Goal: Obtain resource: Obtain resource

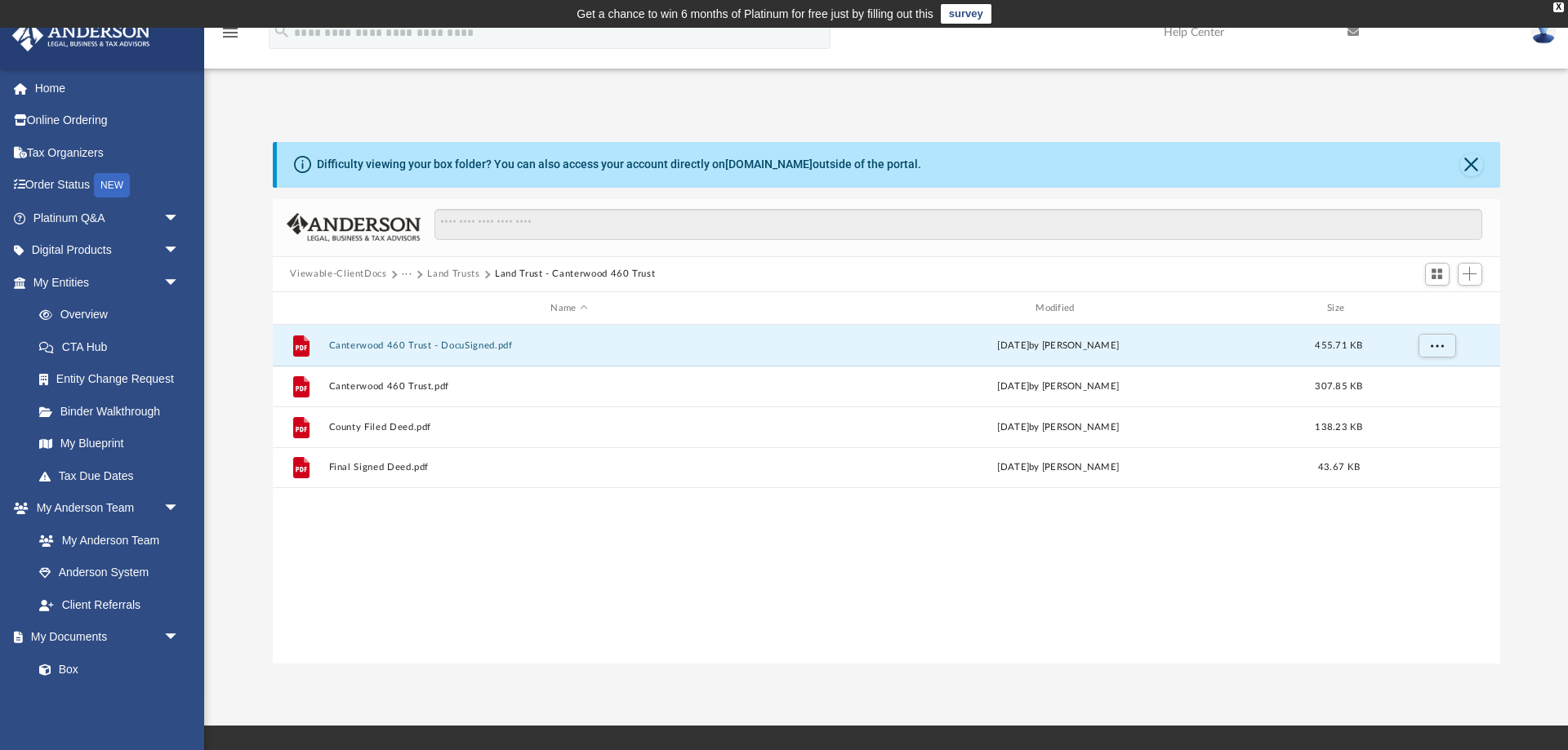
scroll to position [371, 1228]
click at [372, 272] on button "Viewable-ClientDocs" at bounding box center [338, 274] width 97 height 15
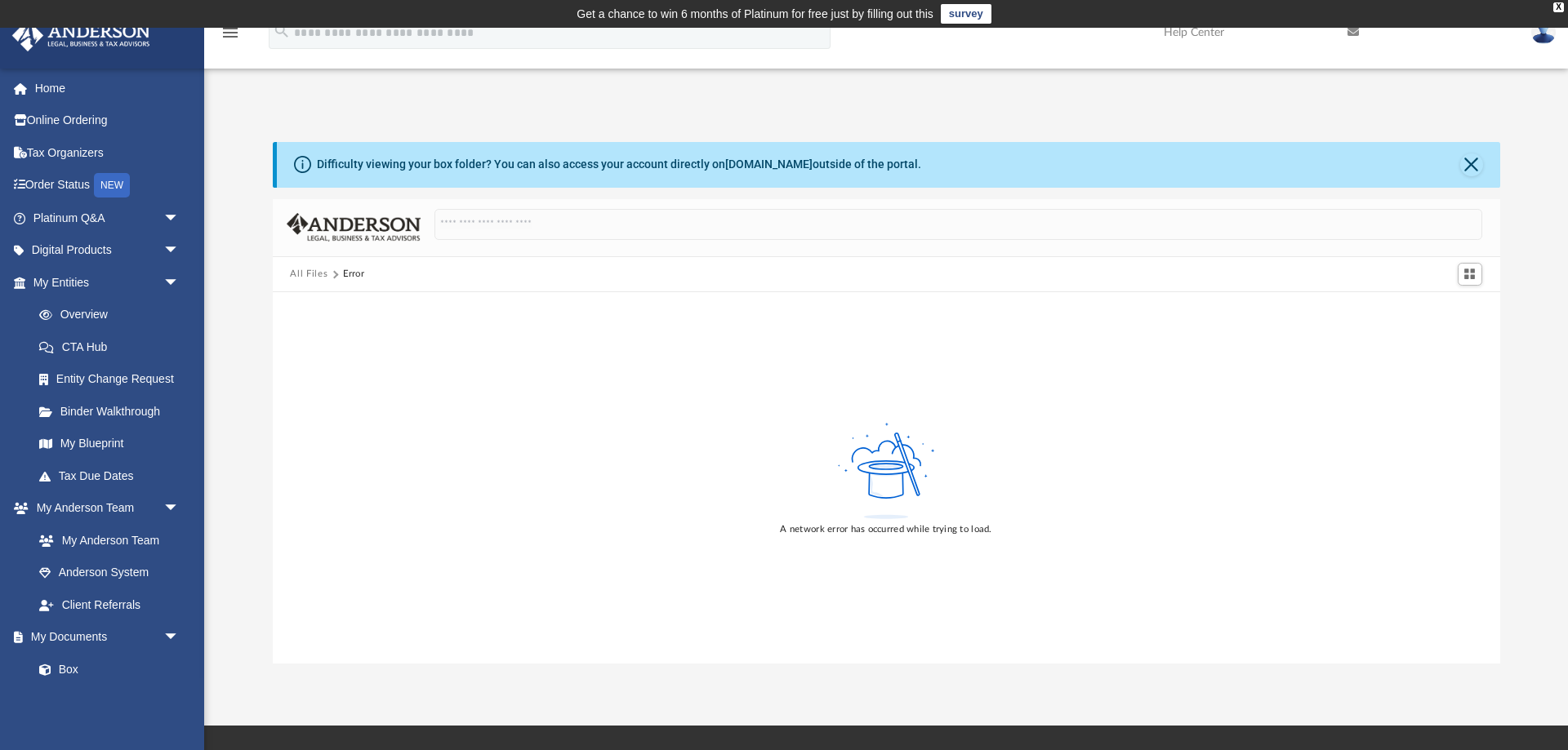
click at [309, 270] on button "All Files" at bounding box center [309, 274] width 38 height 15
click at [83, 645] on link "My Documents arrow_drop_down" at bounding box center [107, 637] width 193 height 33
click at [73, 672] on link "Box" at bounding box center [114, 669] width 182 height 33
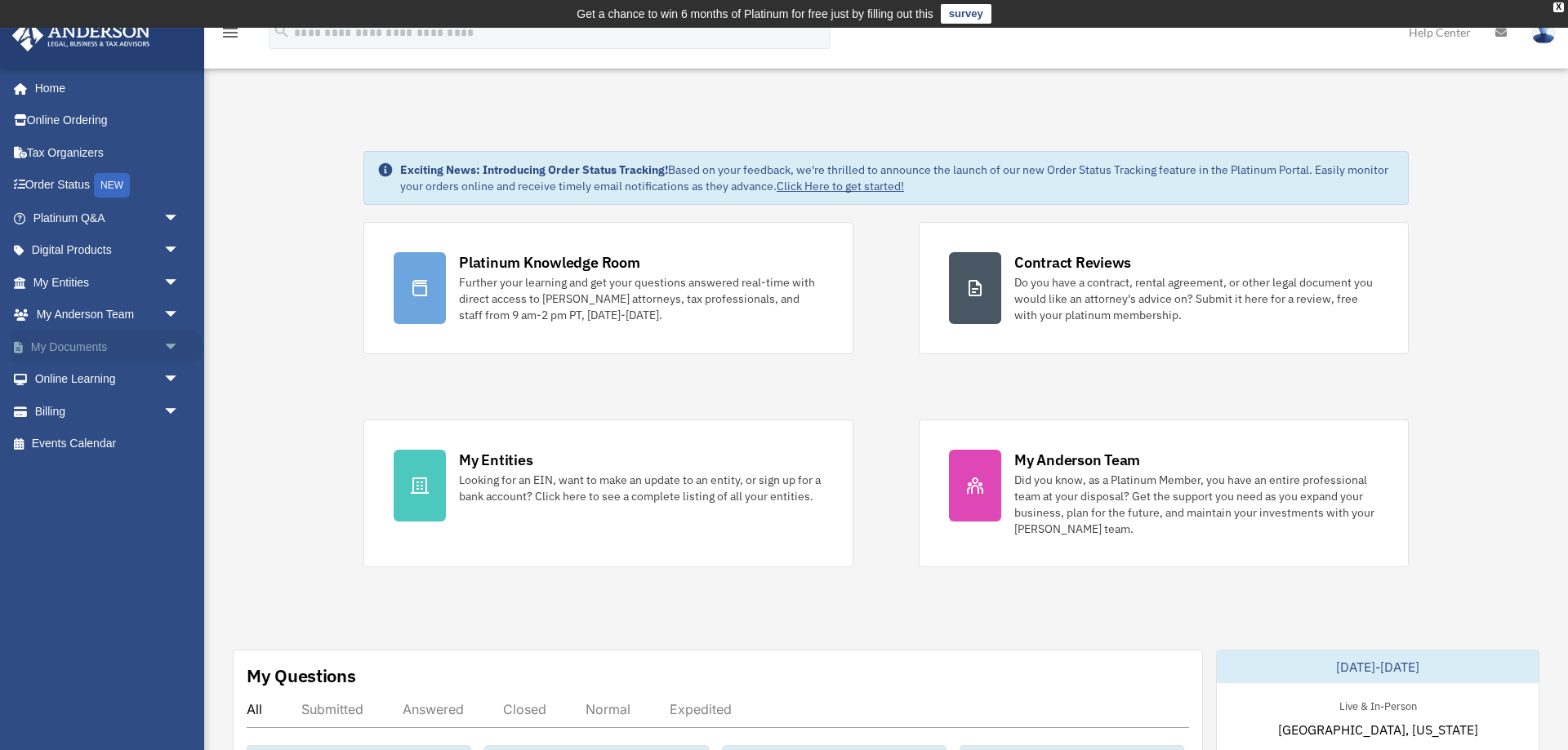
click at [89, 355] on link "My Documents arrow_drop_down" at bounding box center [107, 347] width 193 height 33
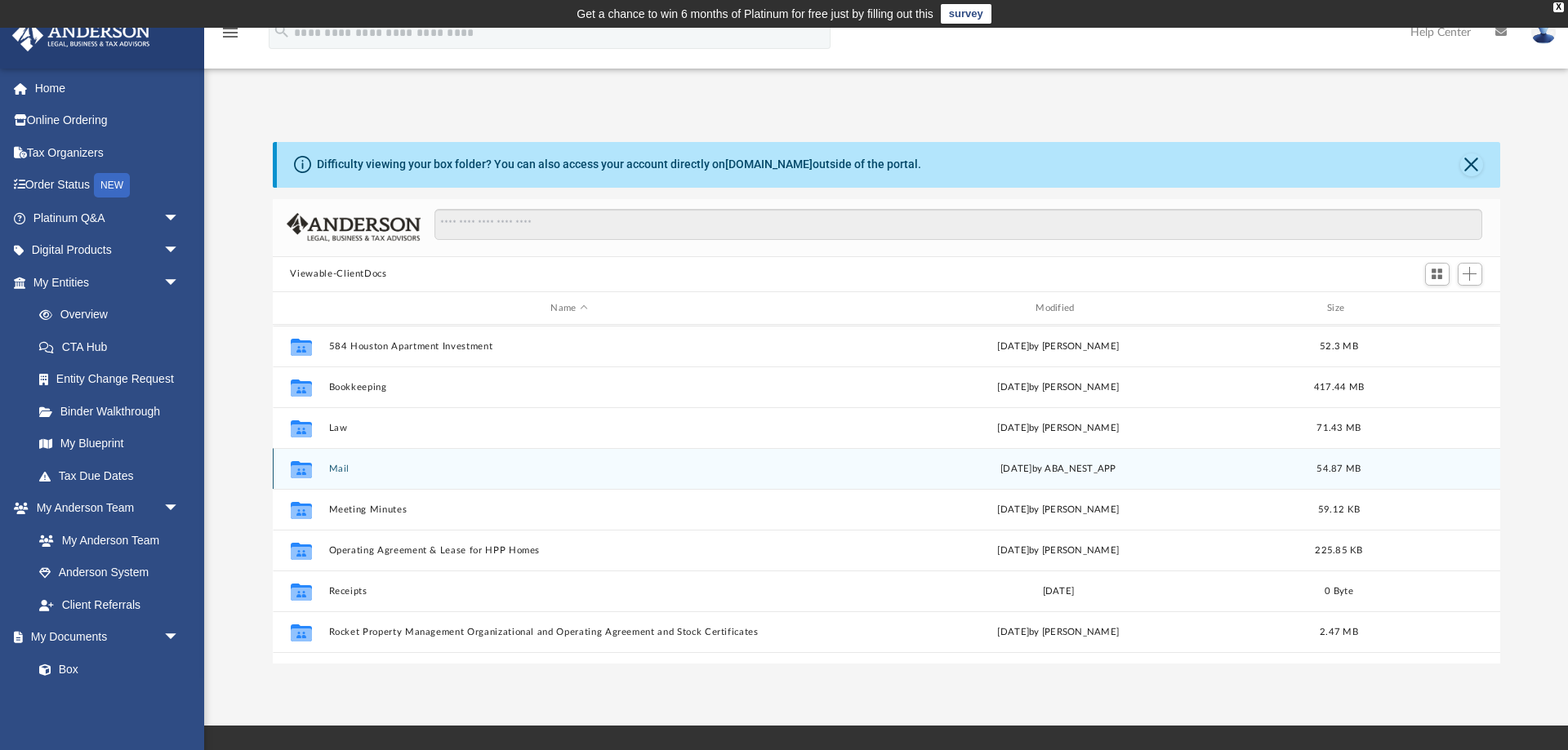
scroll to position [54, 0]
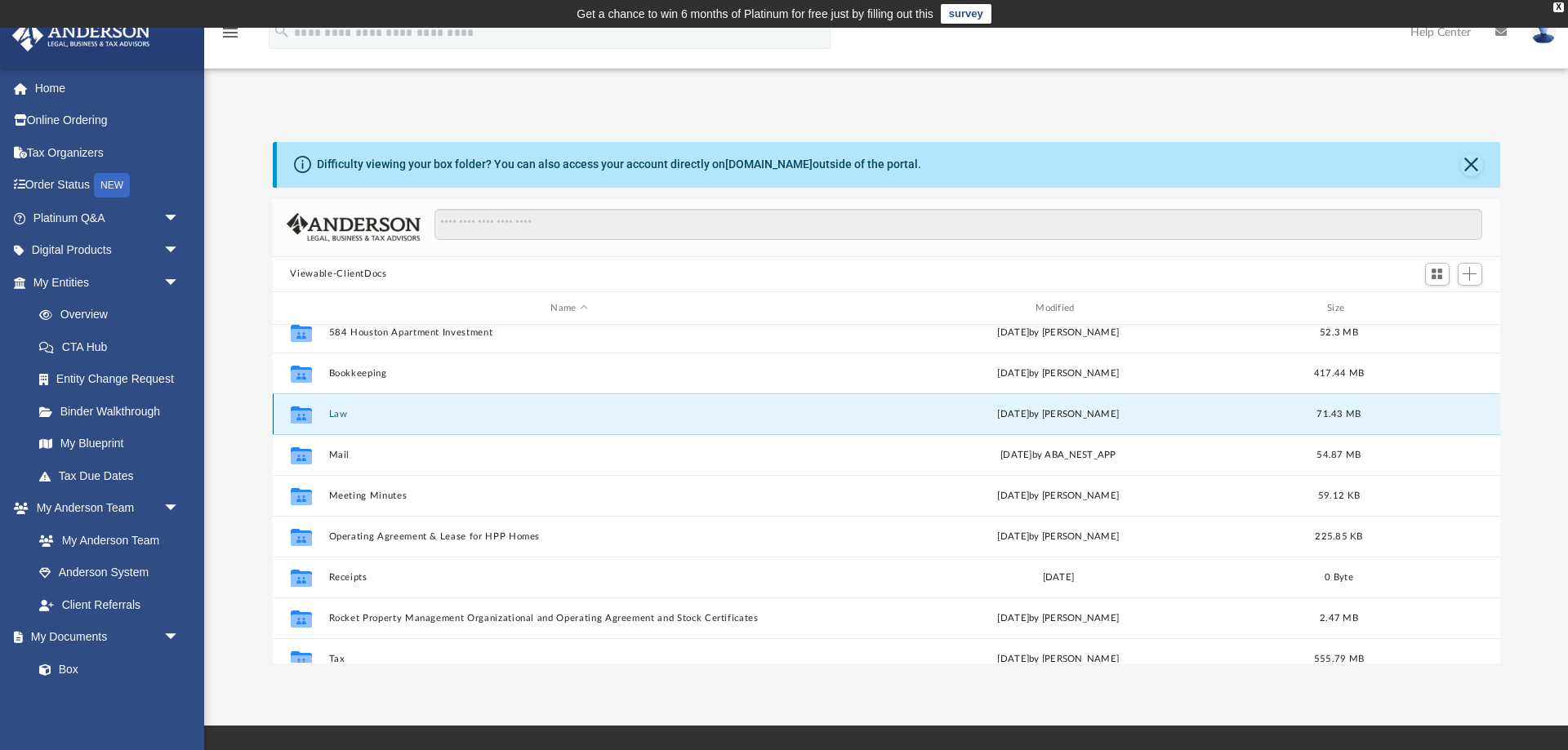
click at [347, 415] on button "Law" at bounding box center [569, 414] width 482 height 11
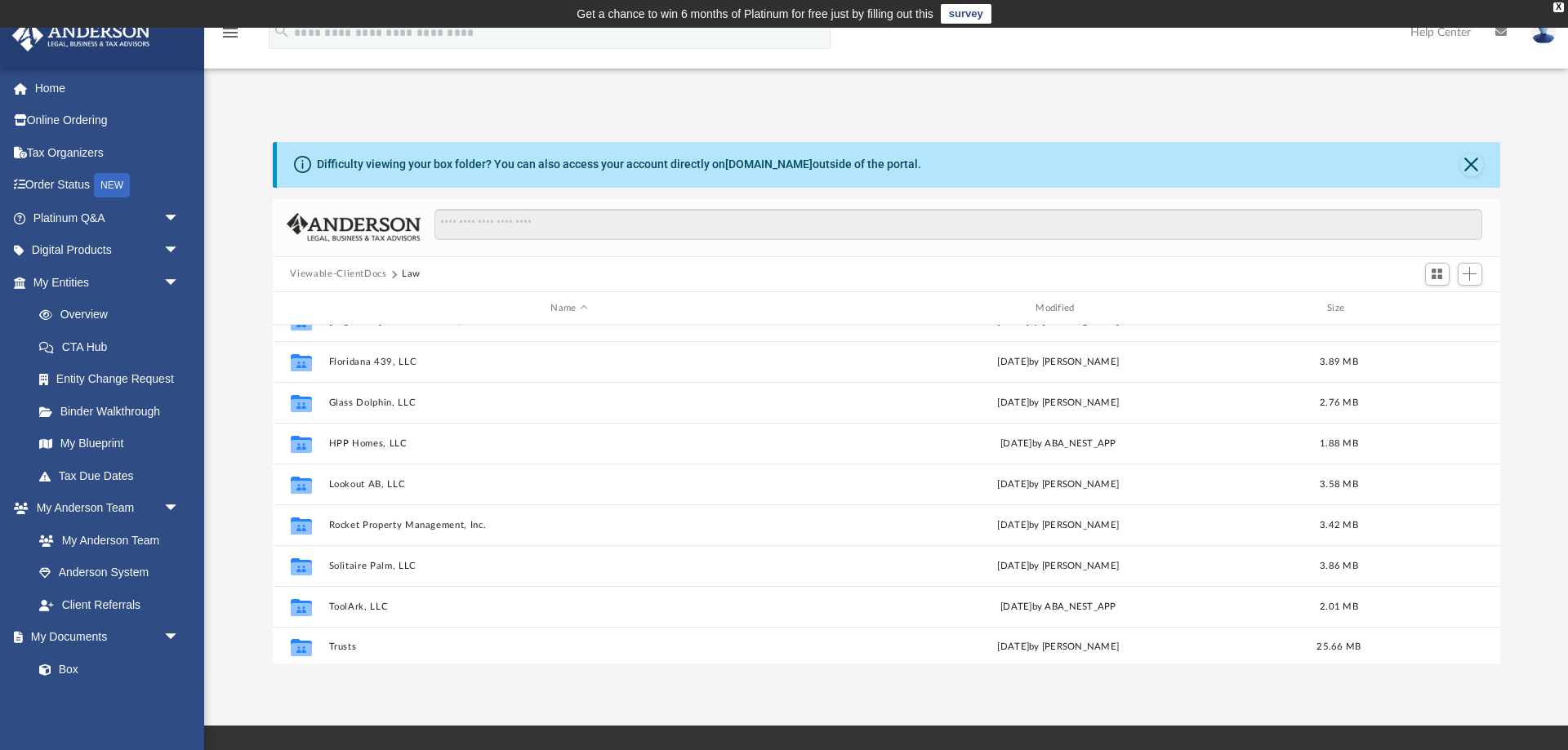
scroll to position [233, 0]
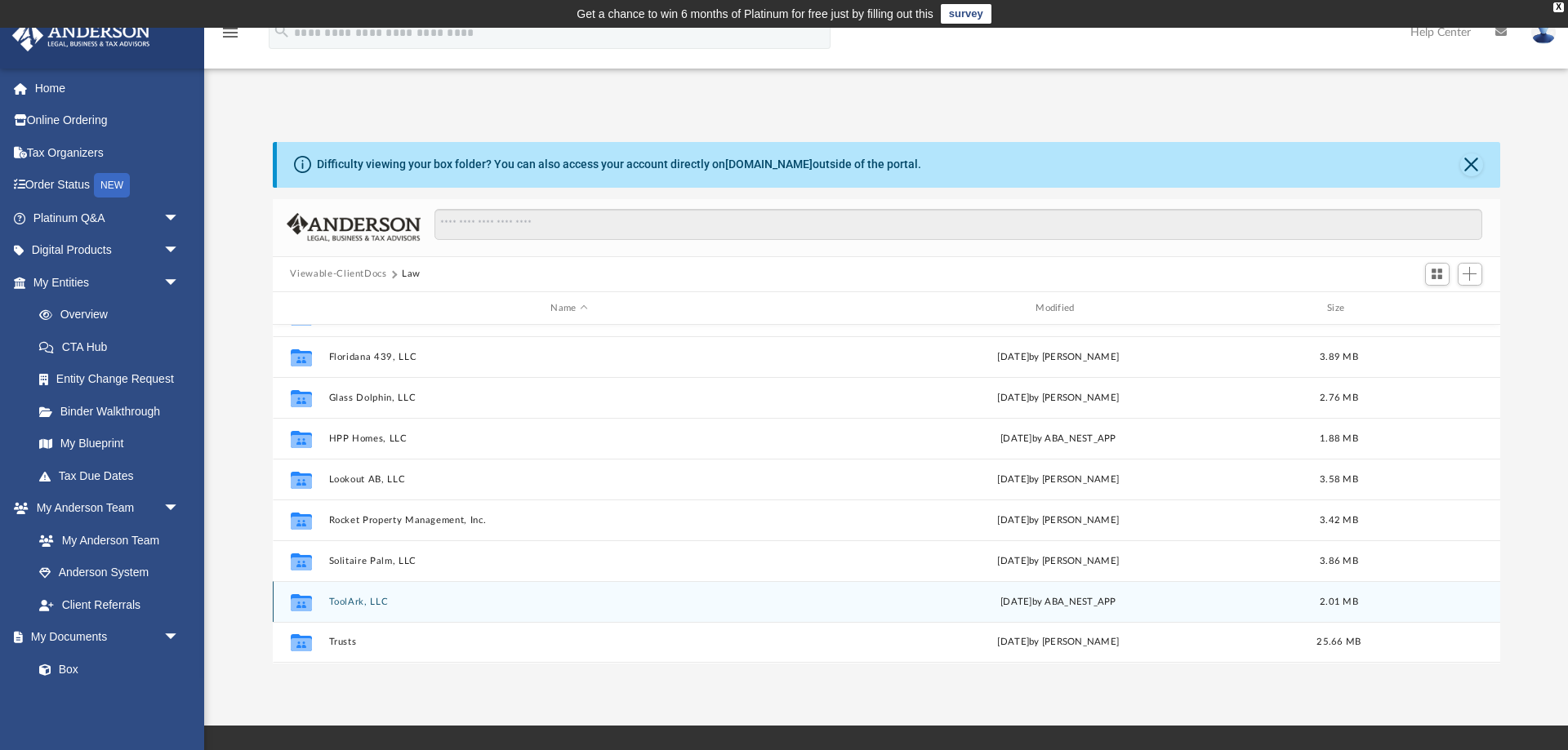
click at [343, 609] on div "Collaborated Folder ToolArk, LLC Mon Sep 15 2025 by ABA_NEST_APP 2.01 MB" at bounding box center [886, 601] width 1228 height 41
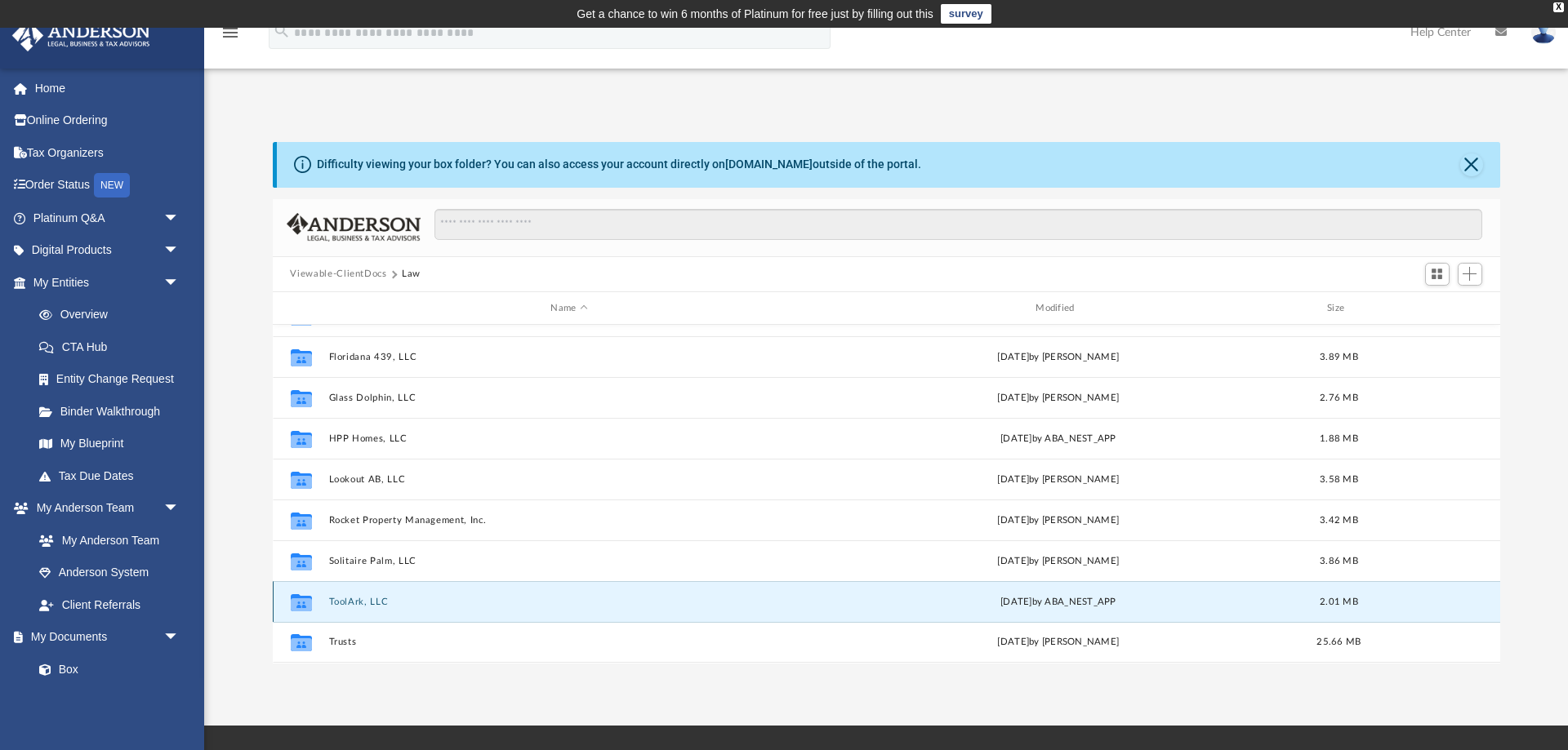
click at [345, 603] on button "ToolArk, LLC" at bounding box center [569, 602] width 482 height 11
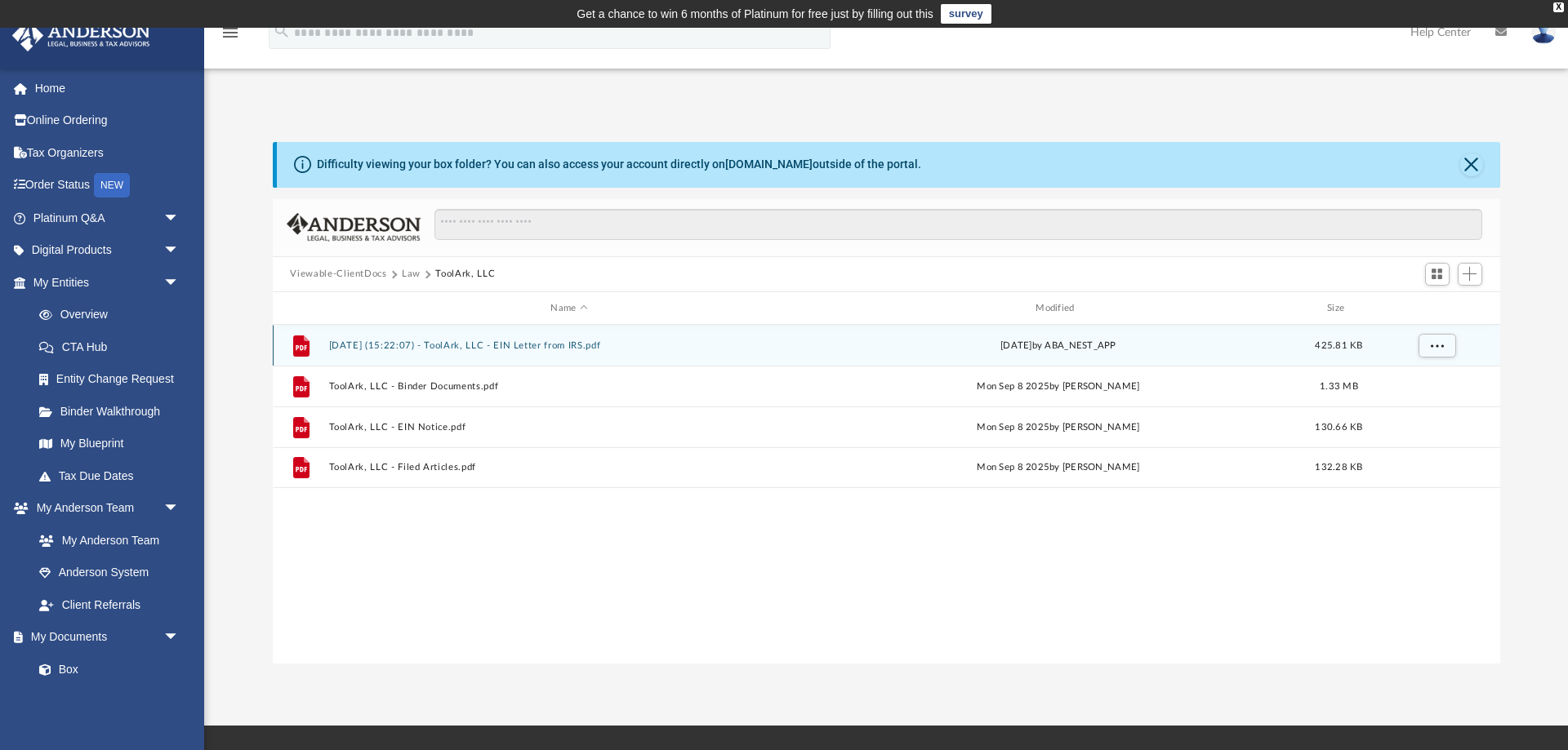
click at [477, 345] on button "2025.09.15 (15:22:07) - ToolArk, LLC - EIN Letter from IRS.pdf" at bounding box center [569, 345] width 482 height 11
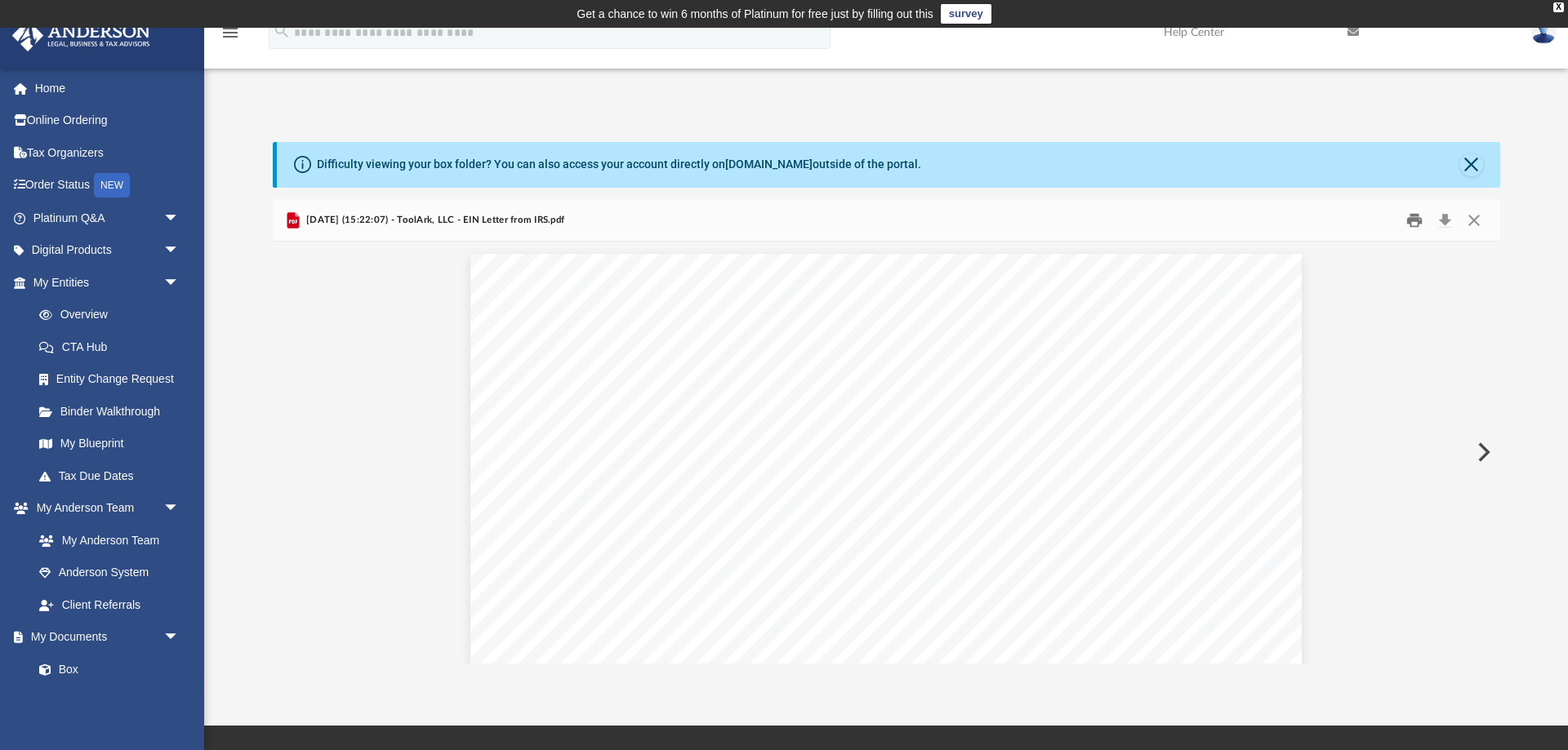
click at [1412, 227] on button "Print" at bounding box center [1414, 219] width 33 height 25
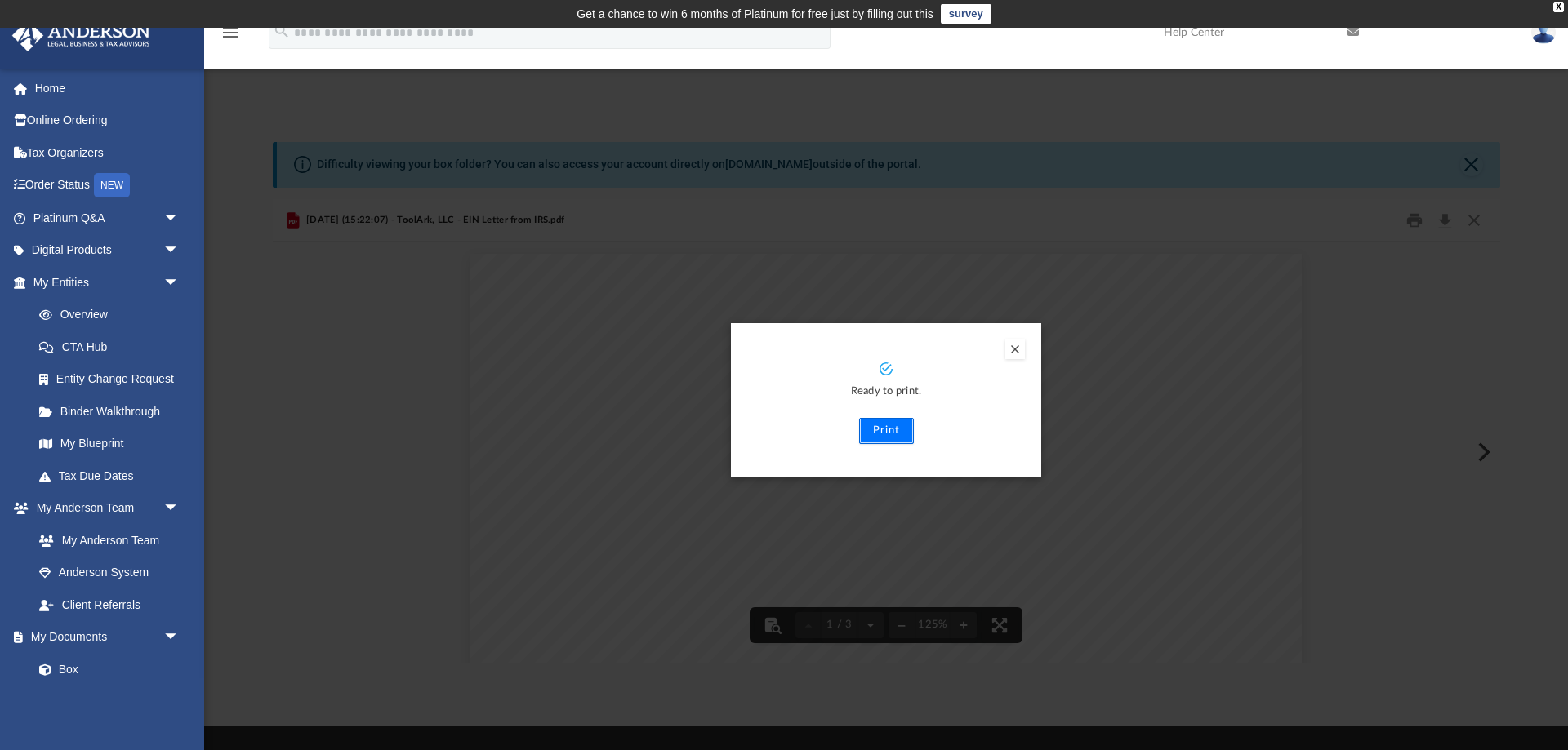
click at [906, 435] on button "Print" at bounding box center [886, 431] width 55 height 26
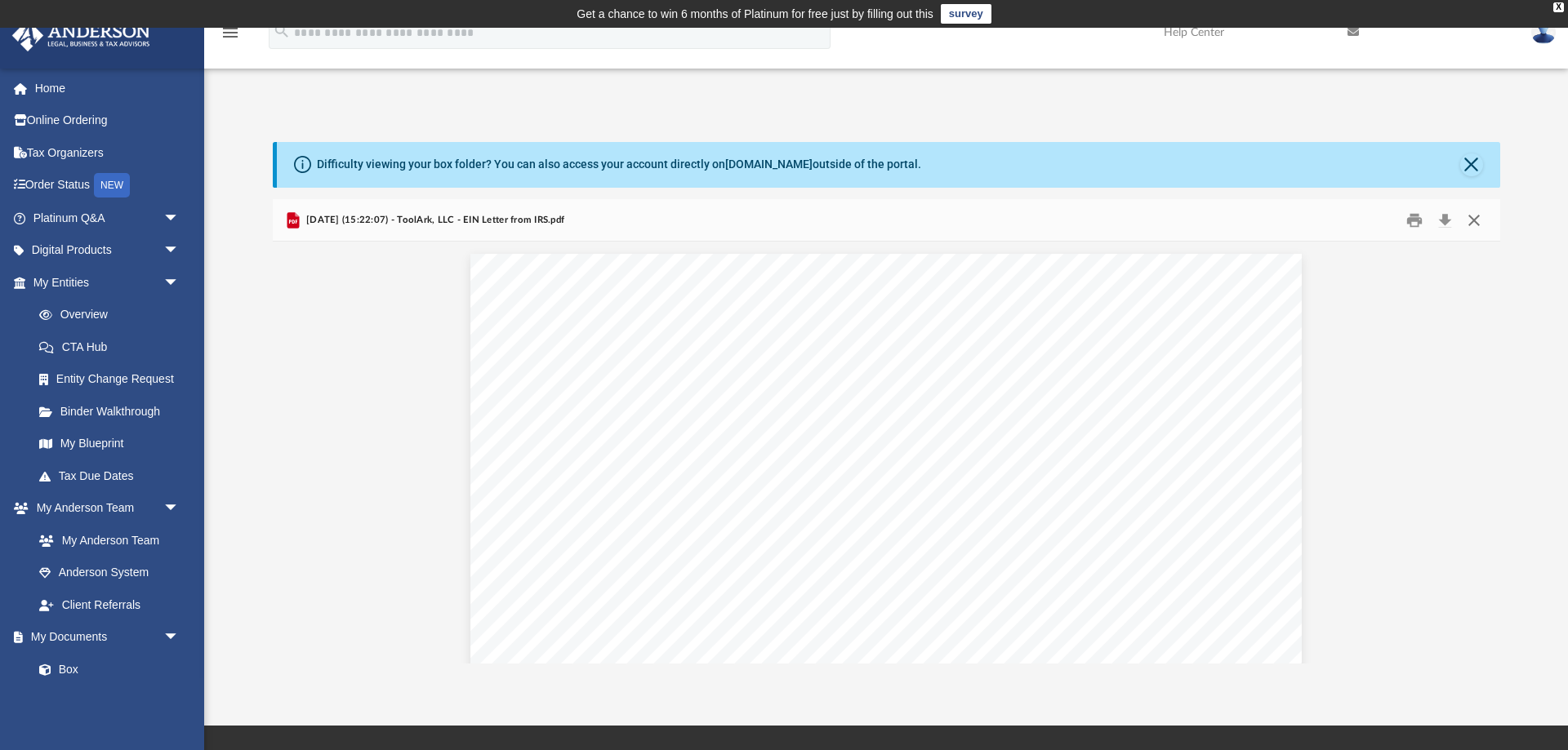
click at [1480, 224] on button "Close" at bounding box center [1473, 219] width 29 height 25
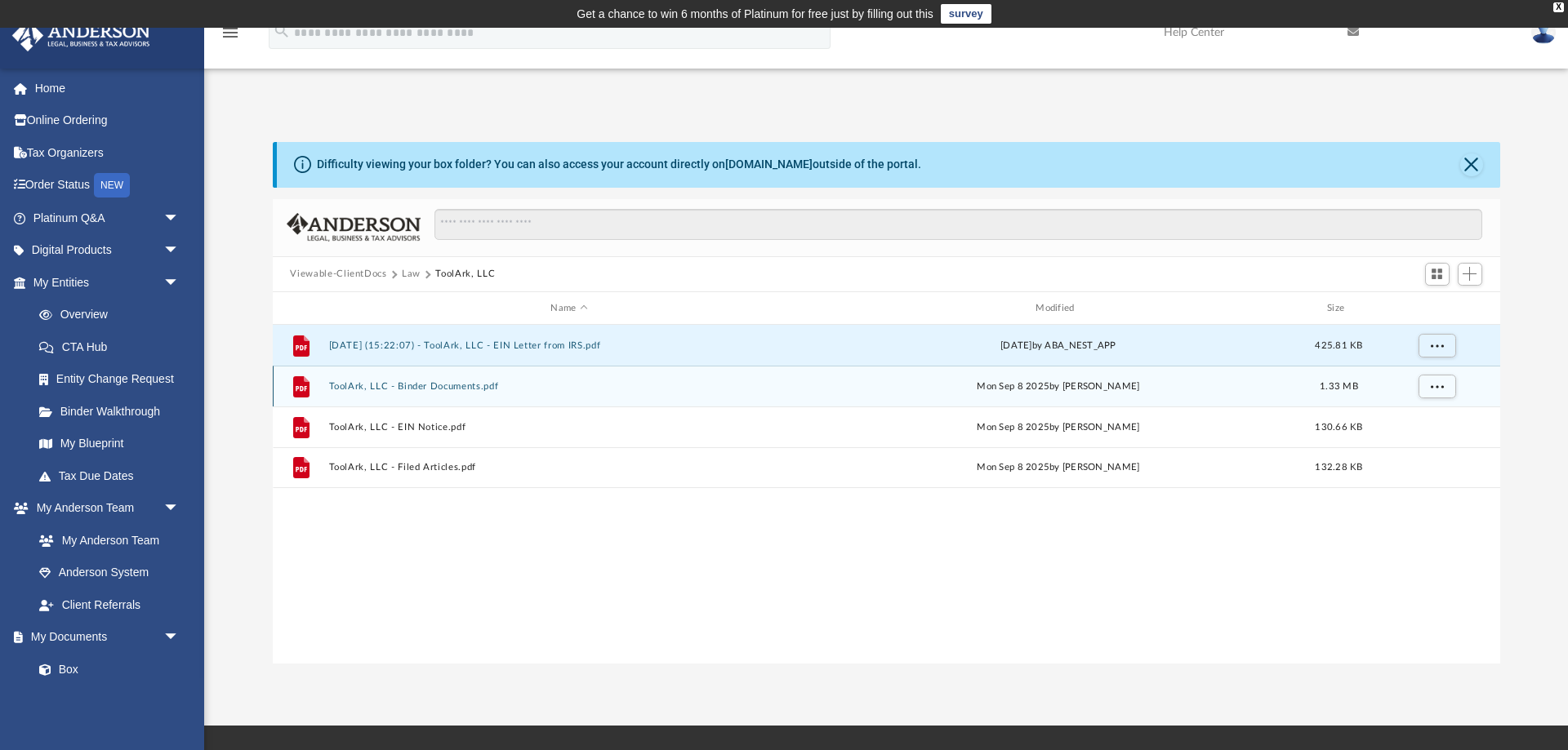
click at [444, 385] on button "ToolArk, LLC - Binder Documents.pdf" at bounding box center [569, 386] width 482 height 11
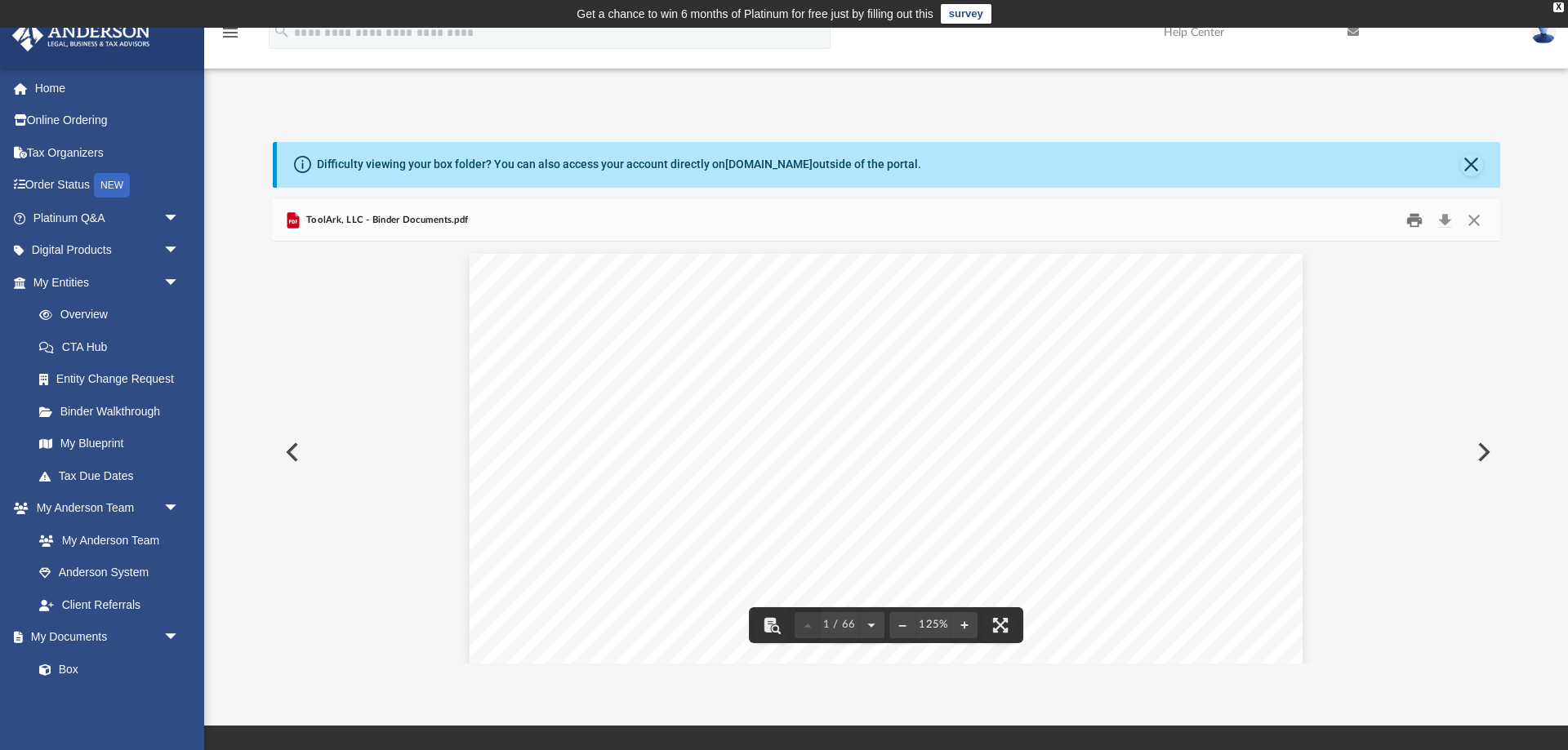
click at [1412, 223] on button "Print" at bounding box center [1414, 219] width 33 height 25
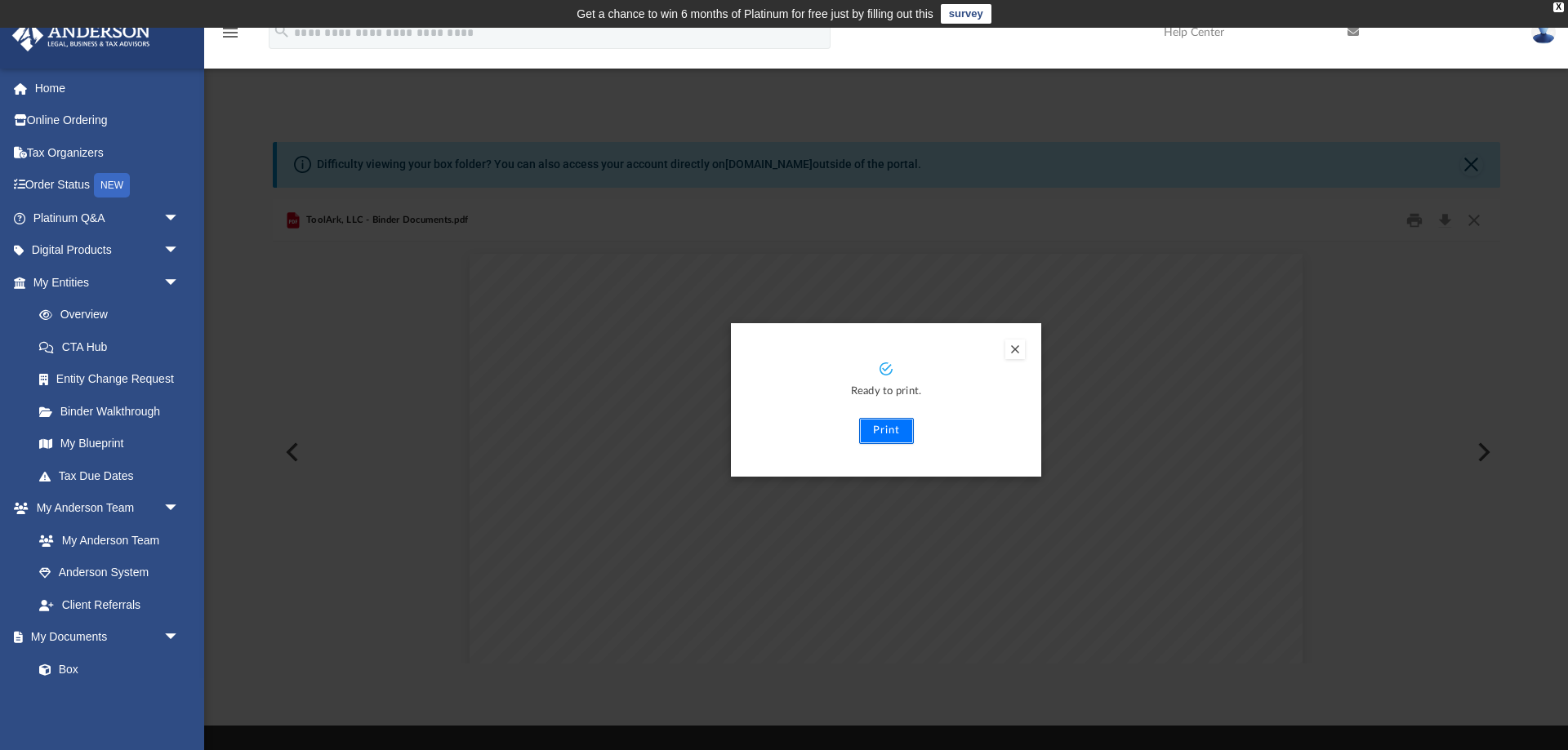
click at [884, 435] on button "Print" at bounding box center [886, 431] width 55 height 26
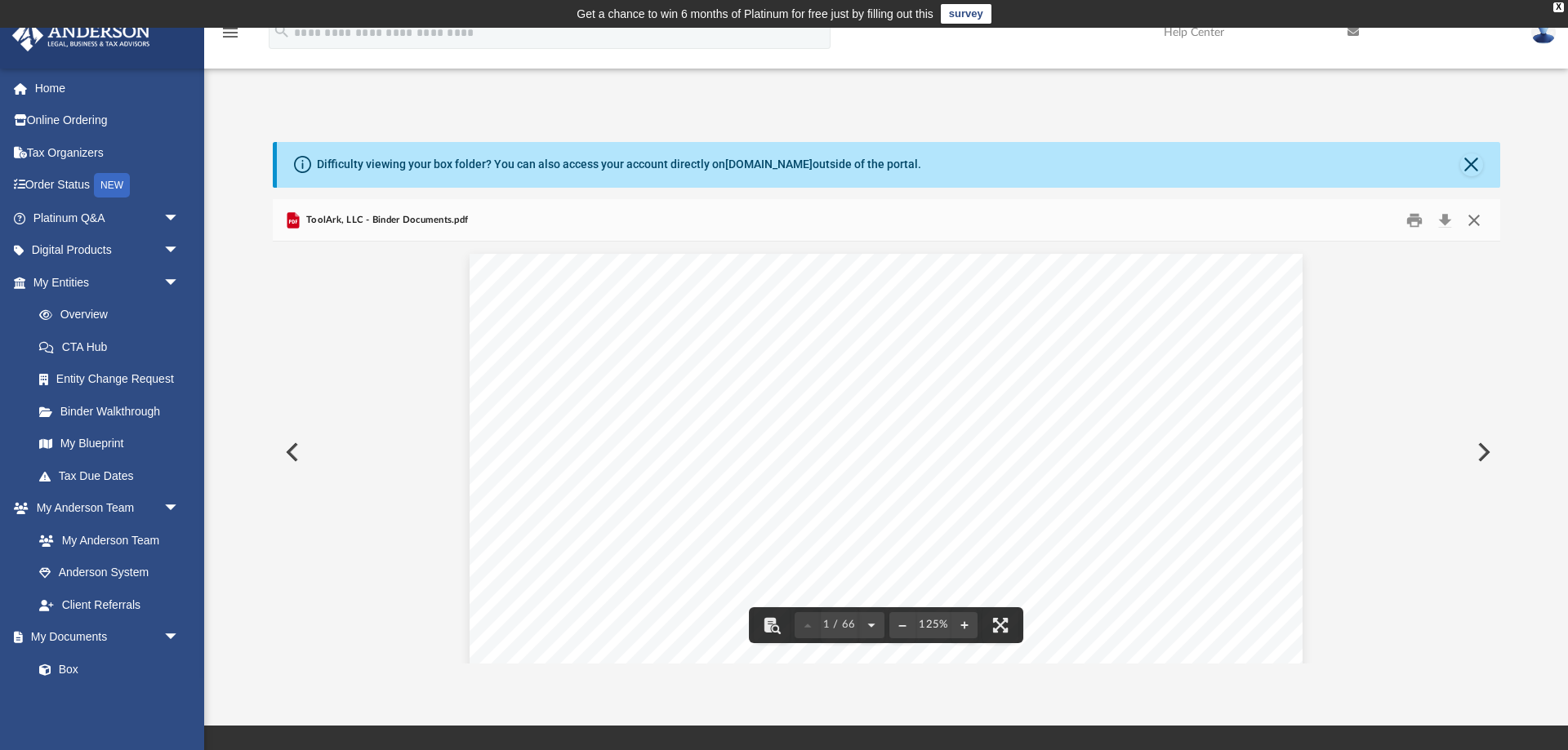
click at [1476, 232] on button "Close" at bounding box center [1473, 219] width 29 height 25
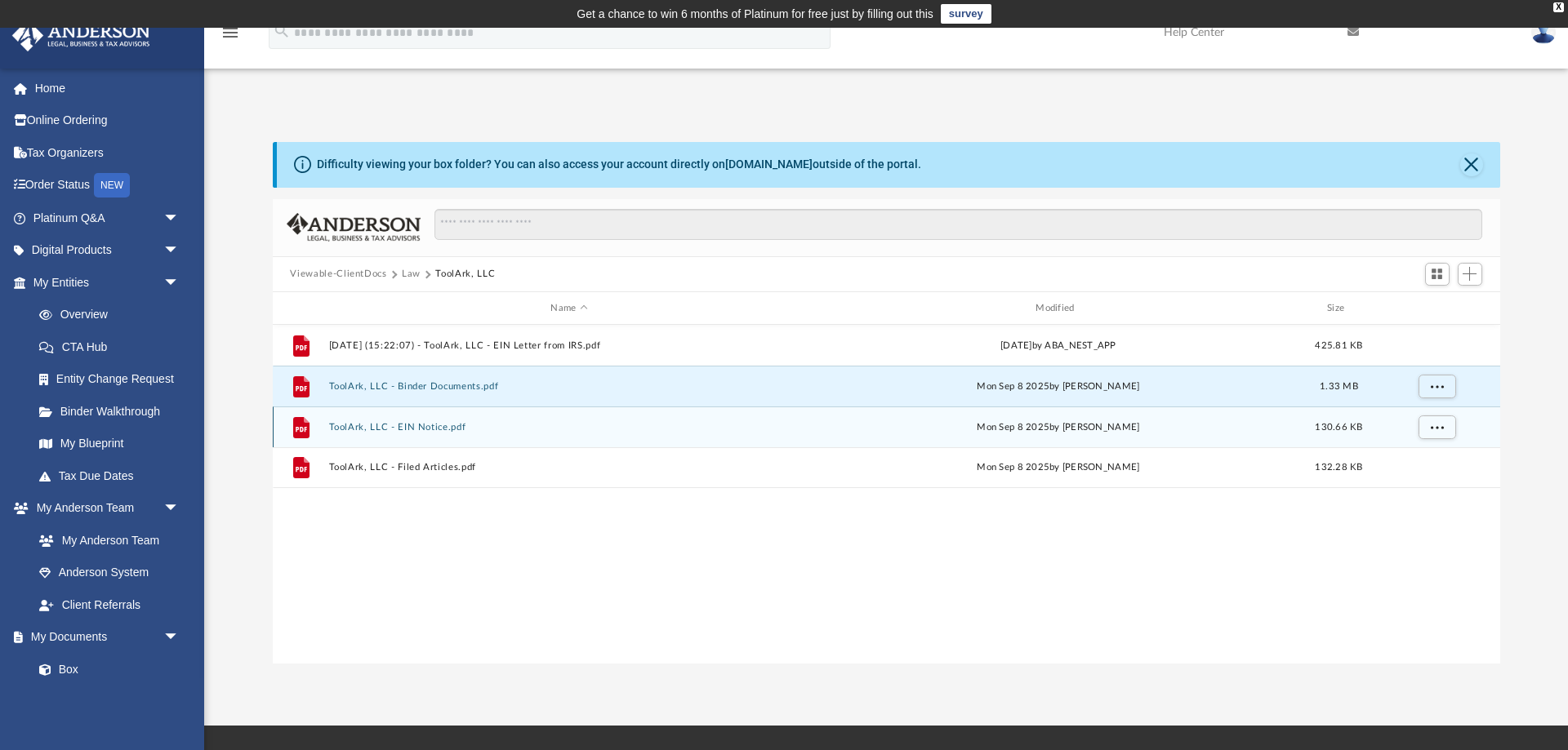
click at [423, 432] on button "ToolArk, LLC - EIN Notice.pdf" at bounding box center [569, 427] width 482 height 11
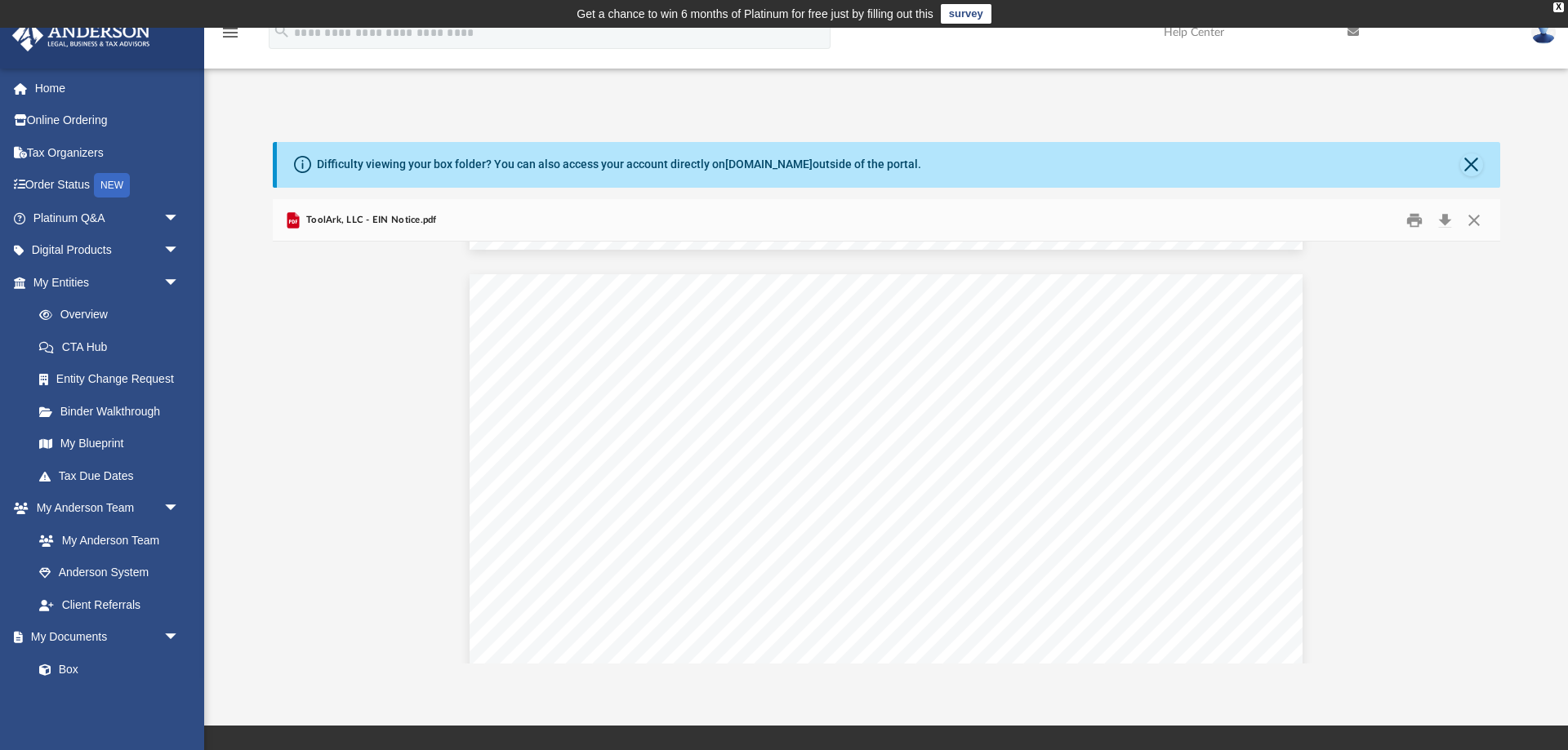
scroll to position [1083, 0]
click at [1474, 218] on button "Close" at bounding box center [1473, 219] width 29 height 25
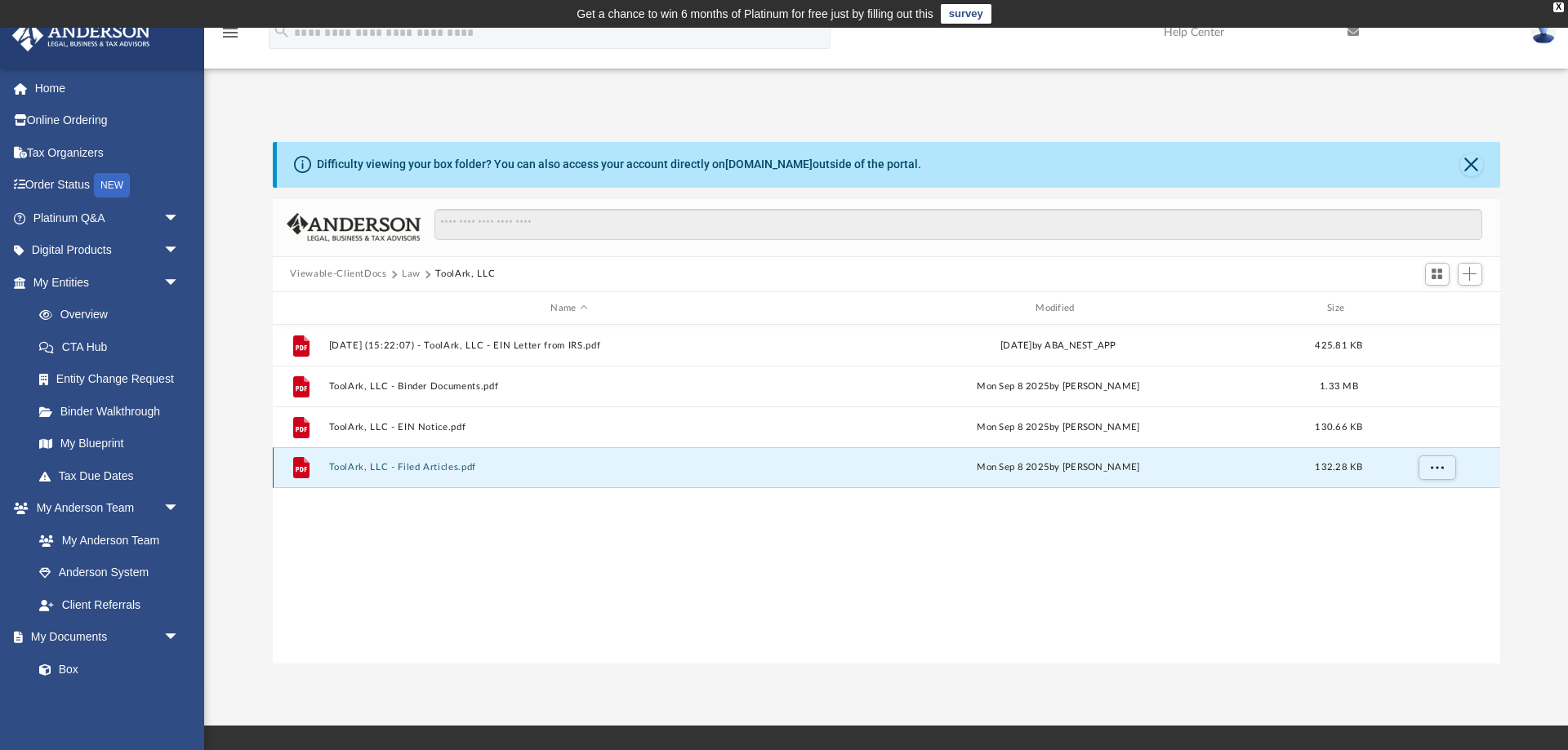
click at [416, 469] on button "ToolArk, LLC - Filed Articles.pdf" at bounding box center [569, 468] width 482 height 11
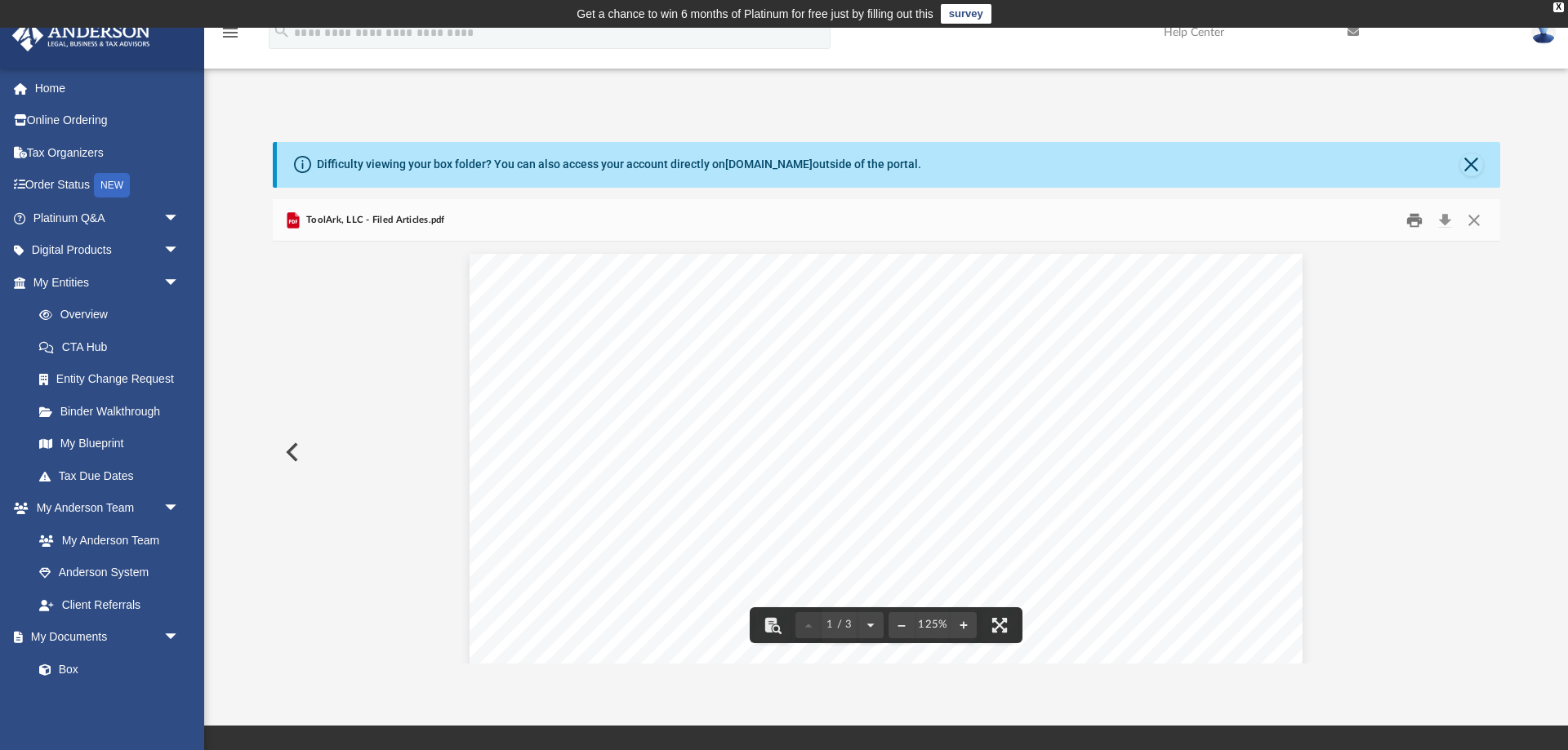
click at [1419, 225] on button "Print" at bounding box center [1414, 219] width 33 height 25
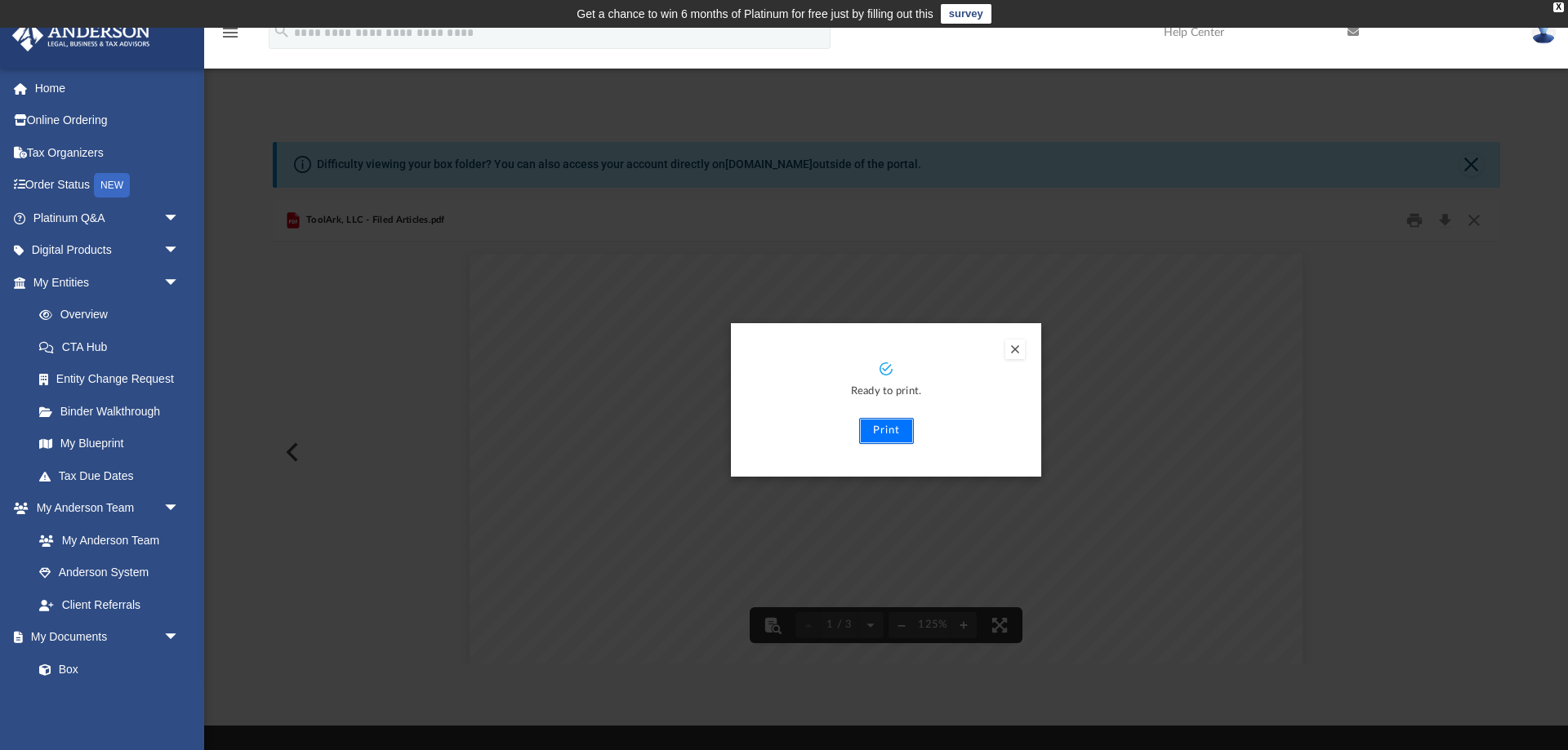
click at [905, 433] on button "Print" at bounding box center [886, 431] width 55 height 26
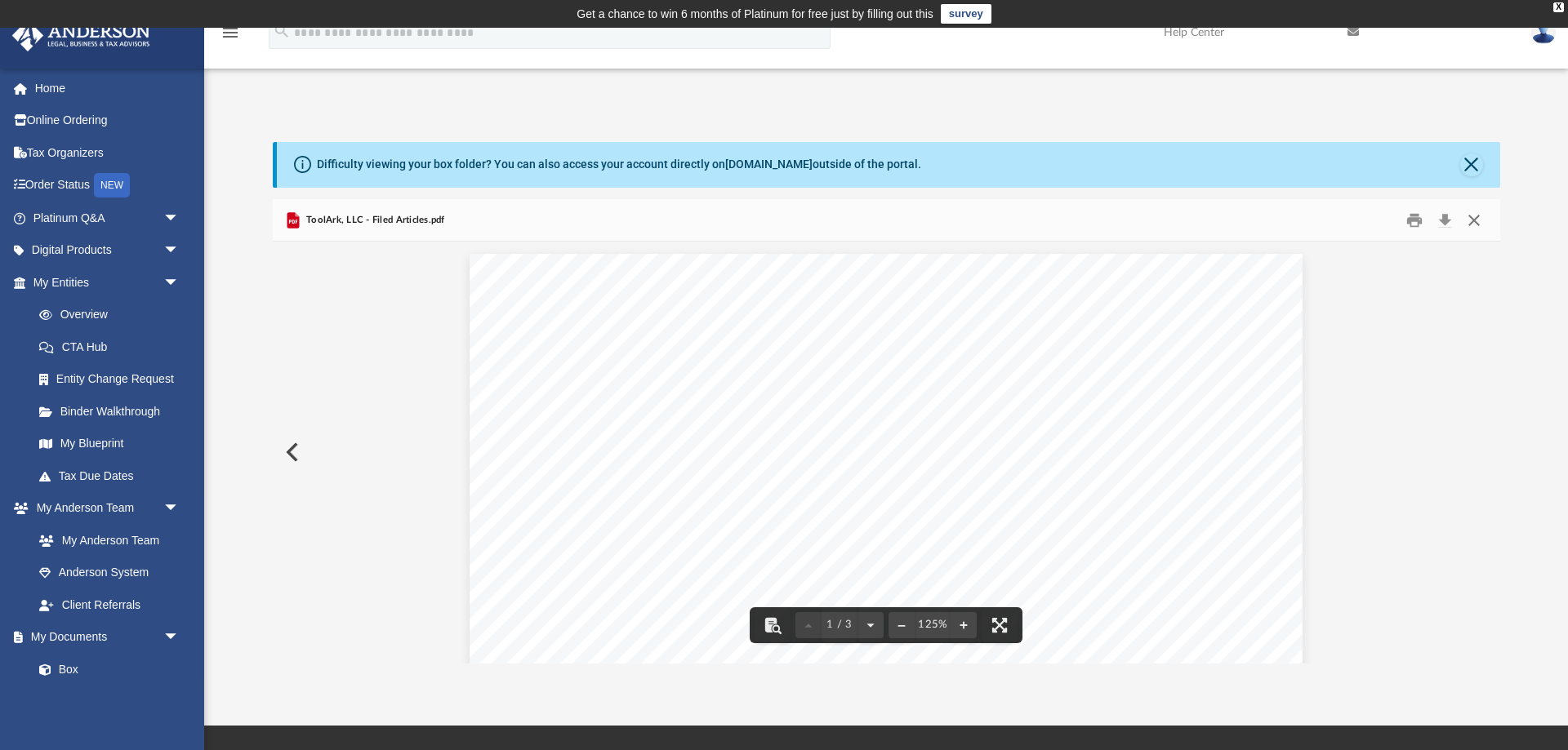
drag, startPoint x: 1493, startPoint y: 204, endPoint x: 1484, endPoint y: 214, distance: 13.5
click at [1487, 213] on div "ToolArk, LLC - Filed Articles.pdf" at bounding box center [886, 220] width 1228 height 43
click at [1483, 215] on button "Close" at bounding box center [1473, 219] width 29 height 25
